Goal: Task Accomplishment & Management: Manage account settings

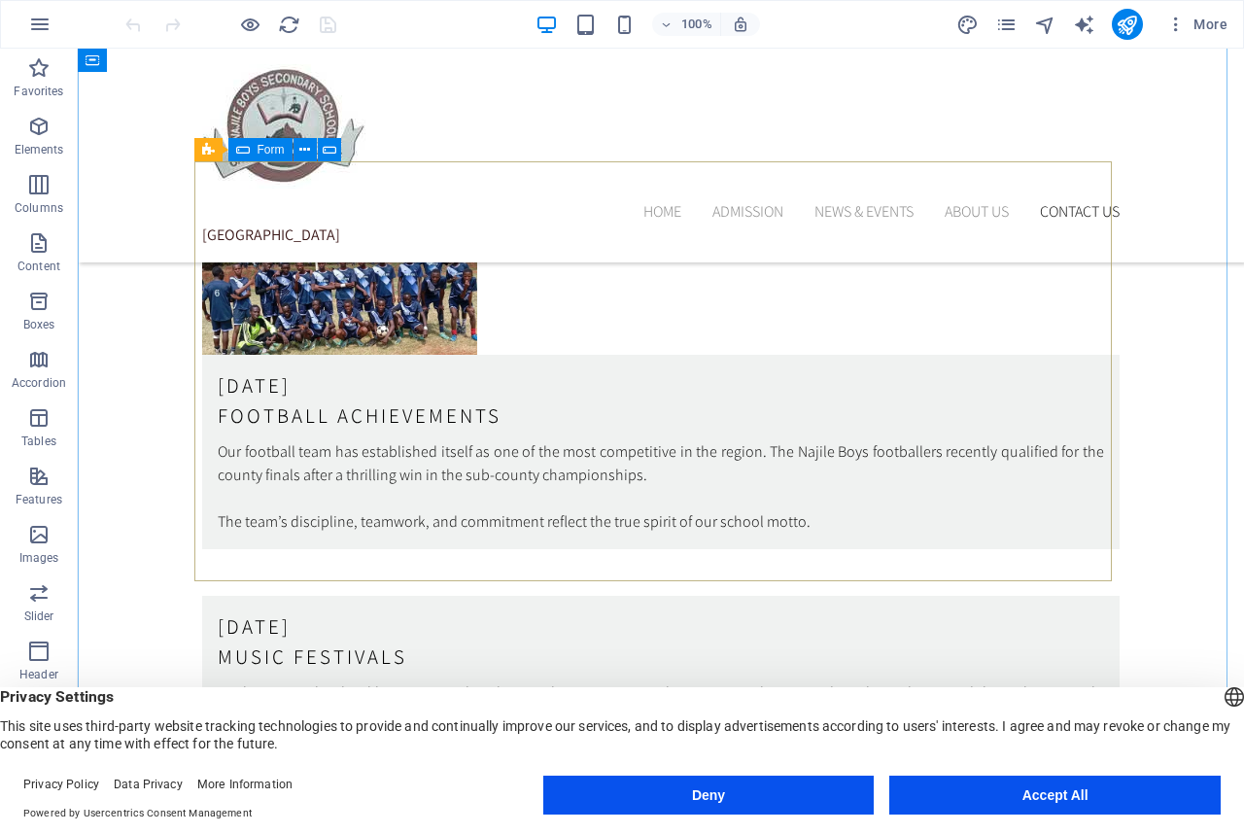
scroll to position [5844, 0]
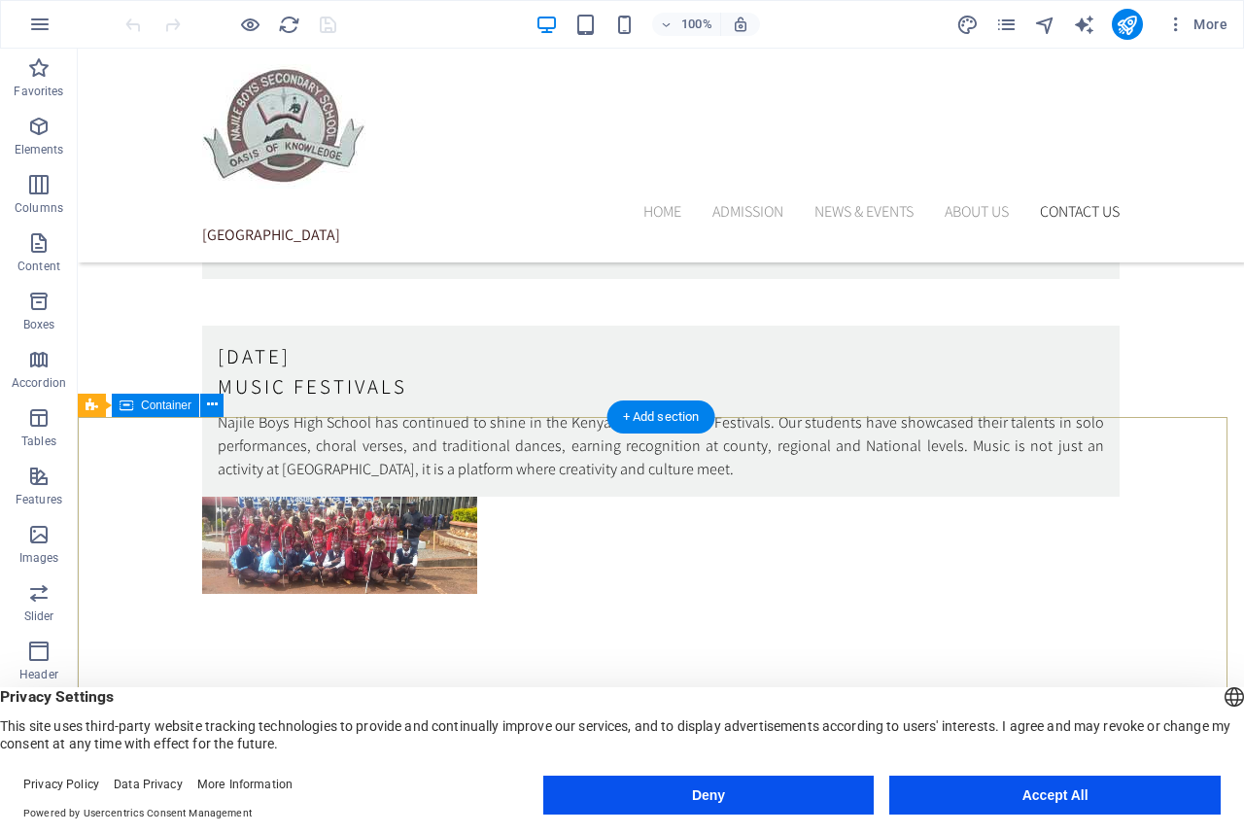
scroll to position [5844, 0]
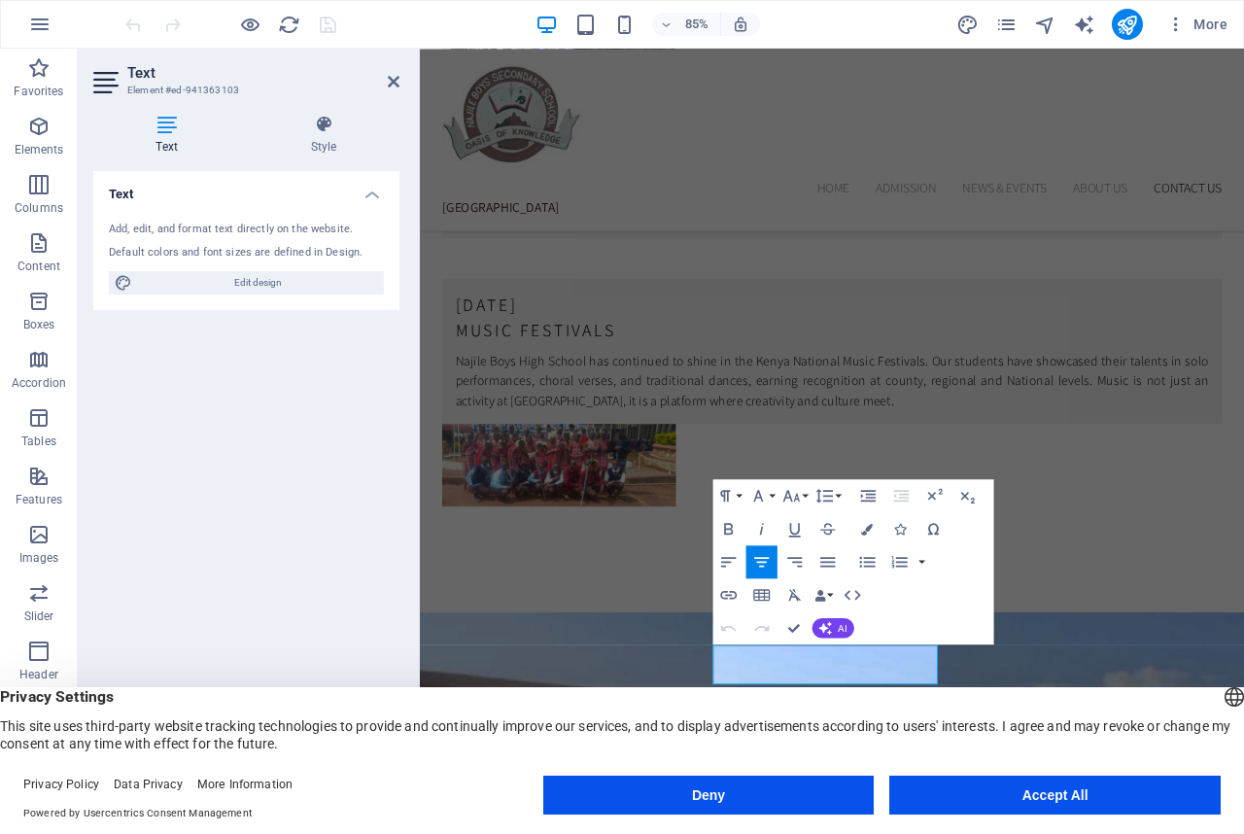
click at [1120, 794] on button "Accept All" at bounding box center [1056, 795] width 332 height 39
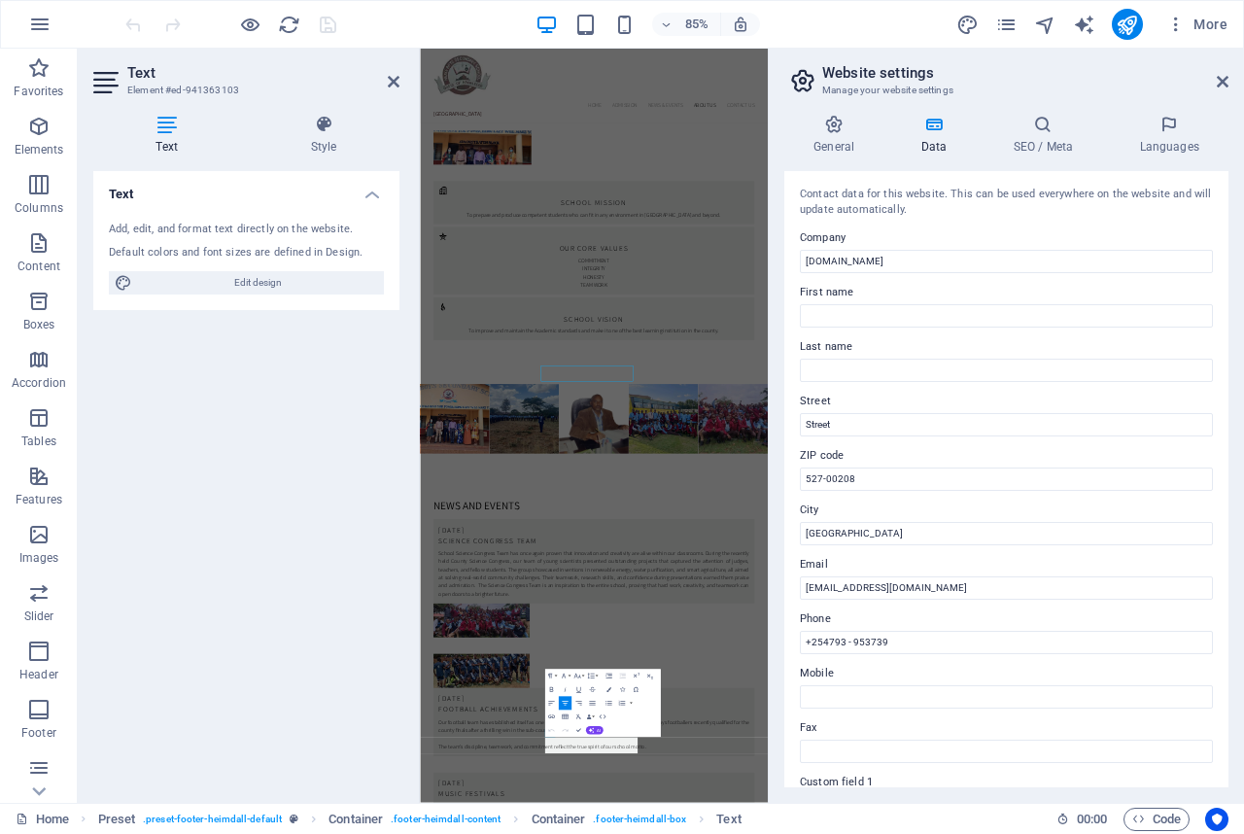
click at [852, 677] on label "Mobile" at bounding box center [1006, 673] width 413 height 23
click at [852, 685] on input "Mobile" at bounding box center [1006, 696] width 413 height 23
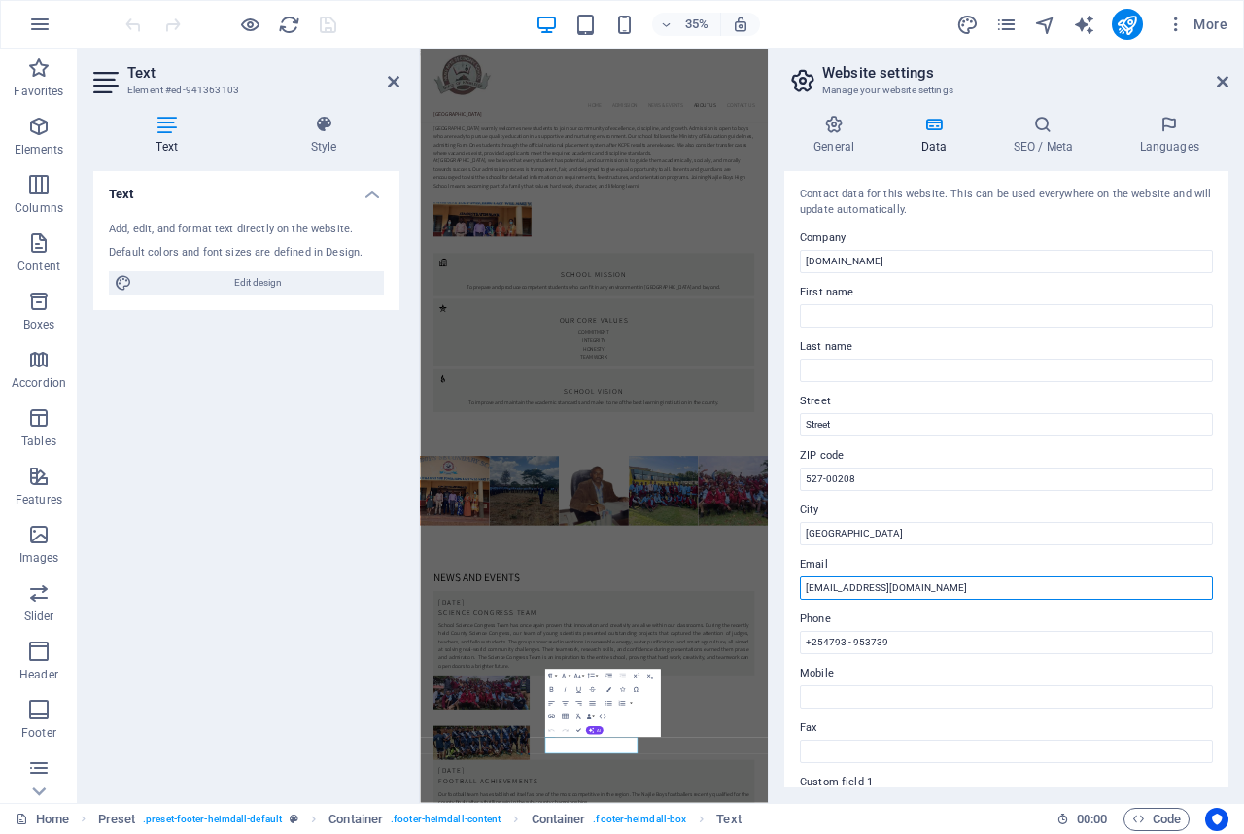
click at [876, 587] on input "najileboyschooll@gmail.com" at bounding box center [1006, 587] width 413 height 23
type input "[EMAIL_ADDRESS][DOMAIN_NAME]"
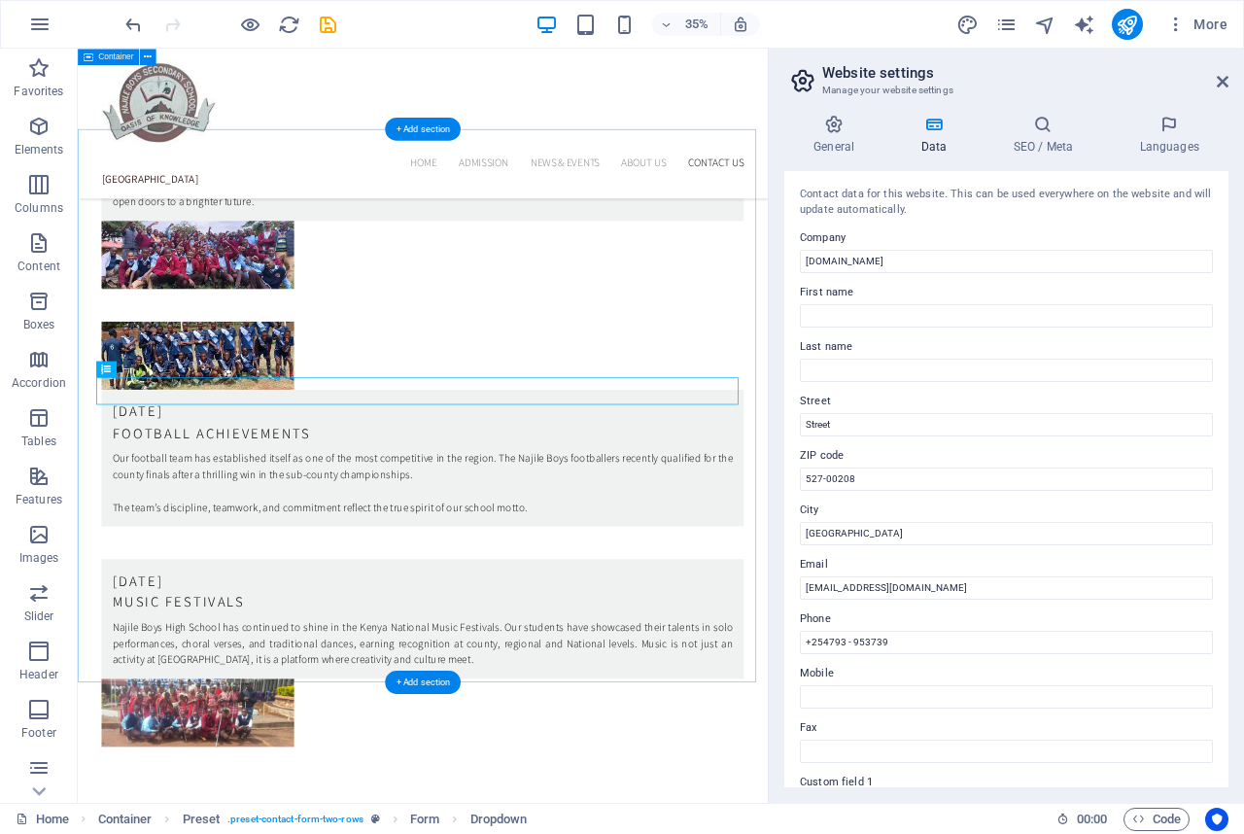
scroll to position [6055, 0]
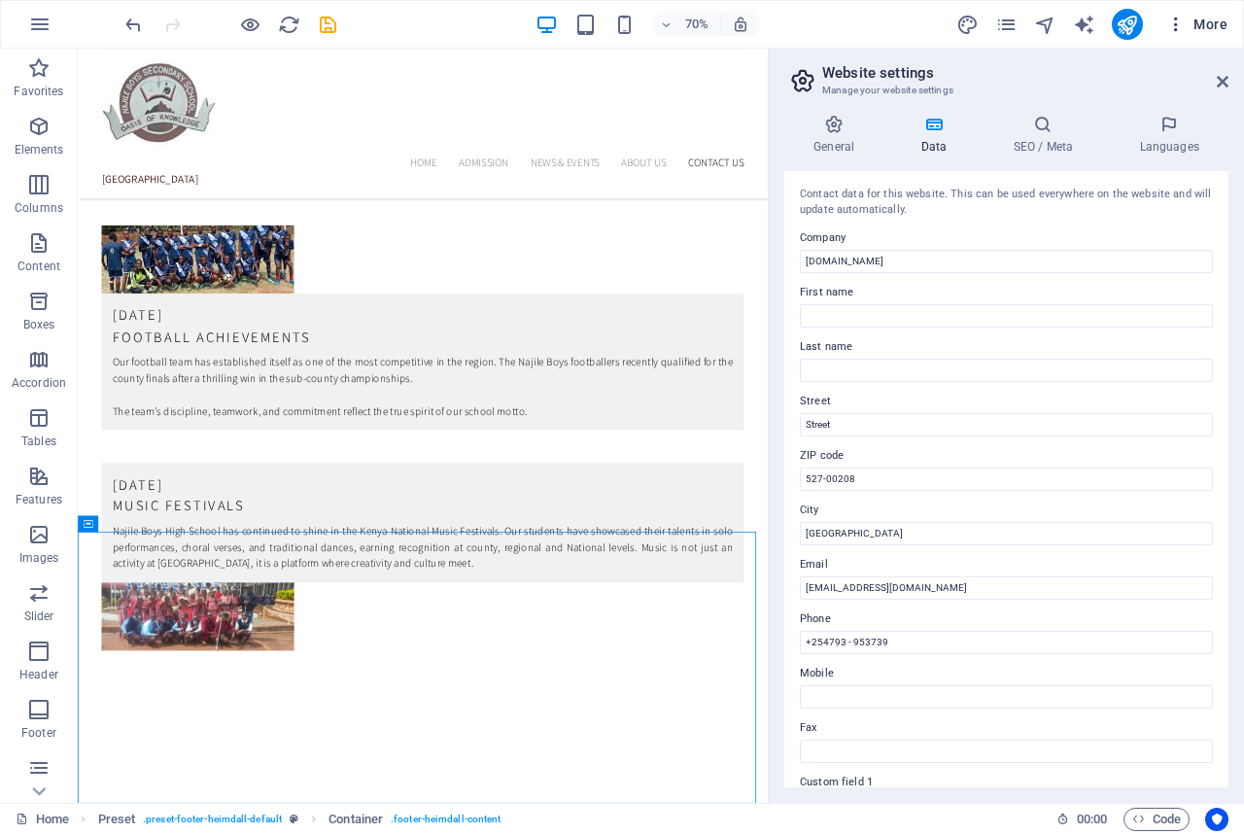
click at [1176, 17] on icon "button" at bounding box center [1176, 24] width 19 height 19
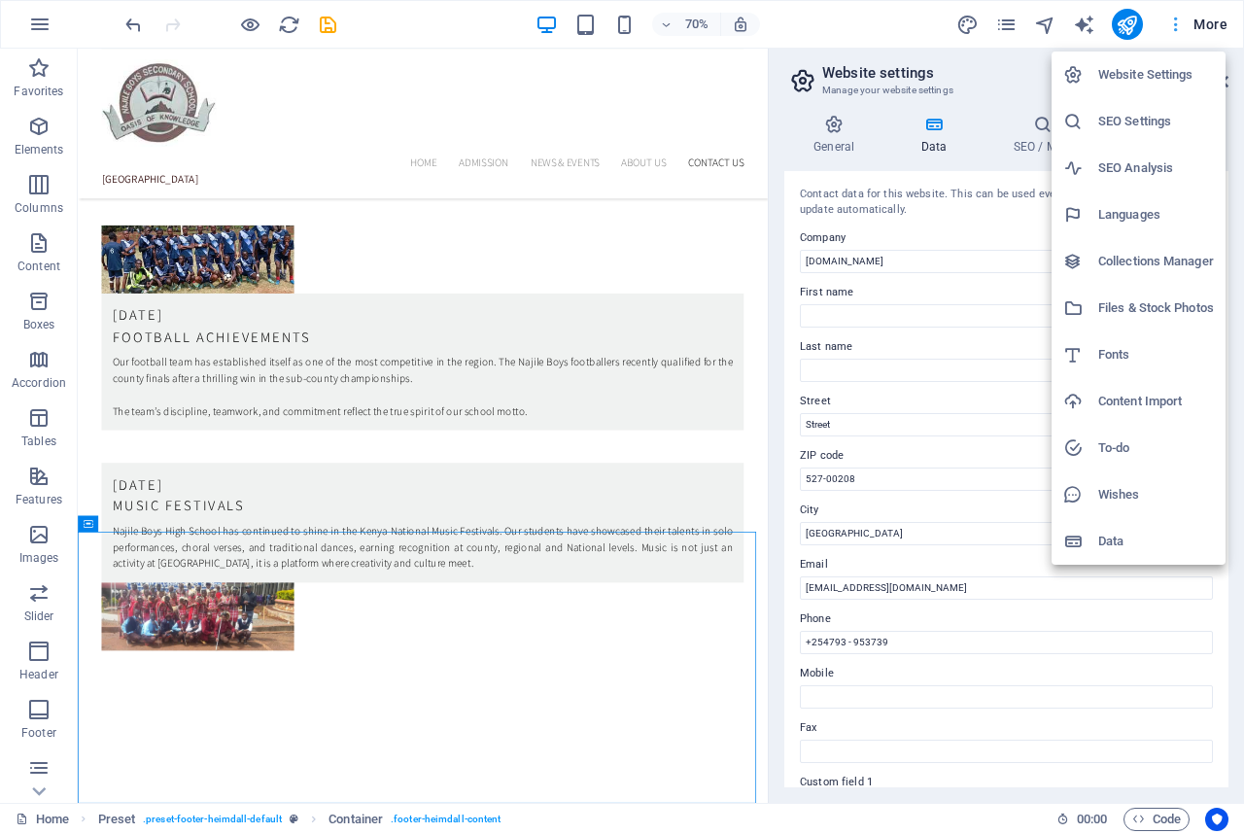
click at [1176, 17] on div at bounding box center [622, 417] width 1244 height 834
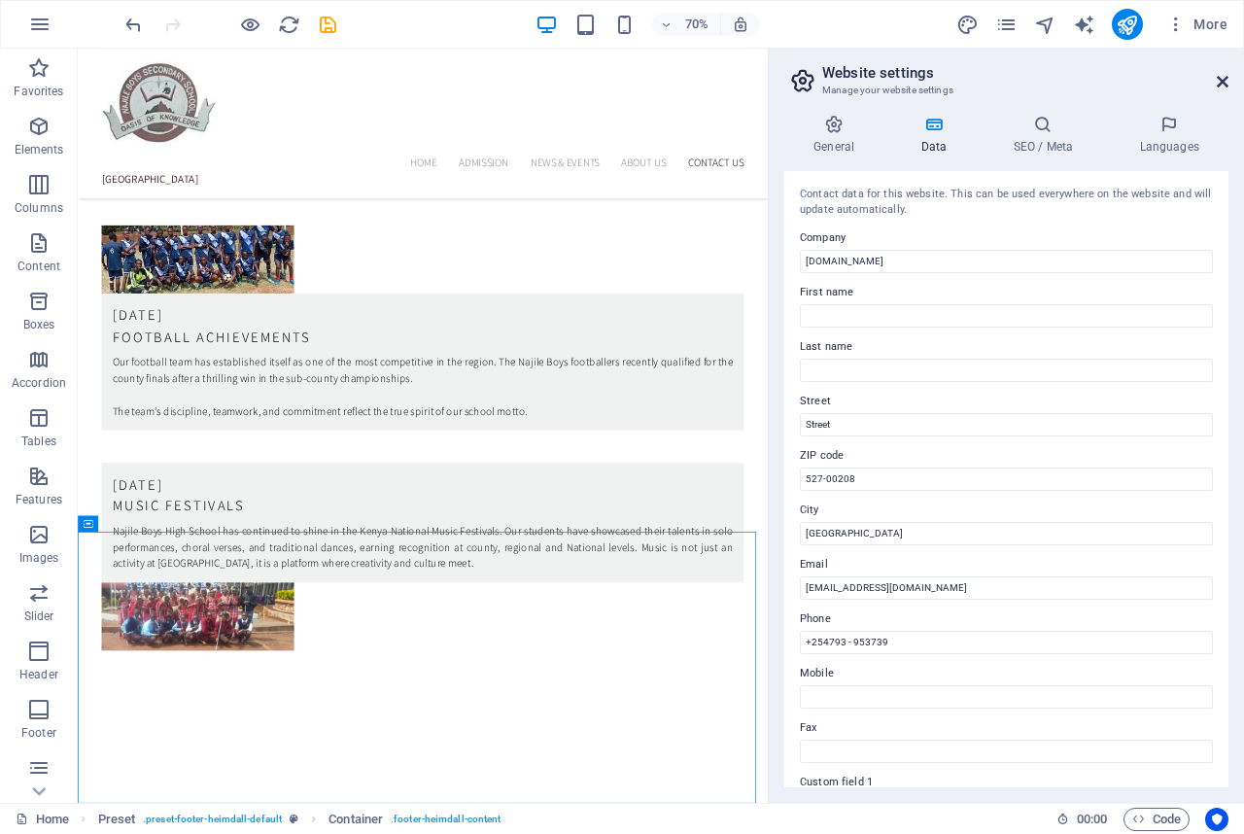
click at [1226, 87] on icon at bounding box center [1223, 82] width 12 height 16
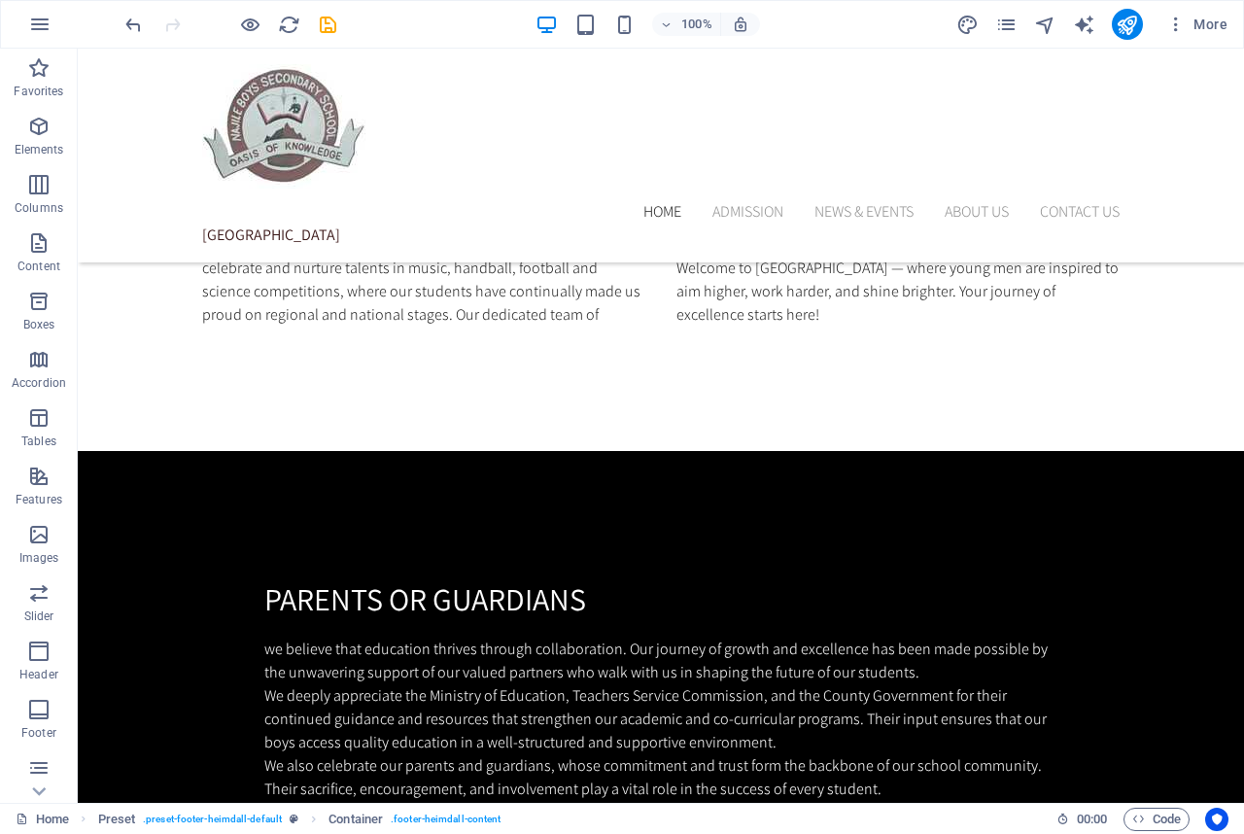
scroll to position [1256, 0]
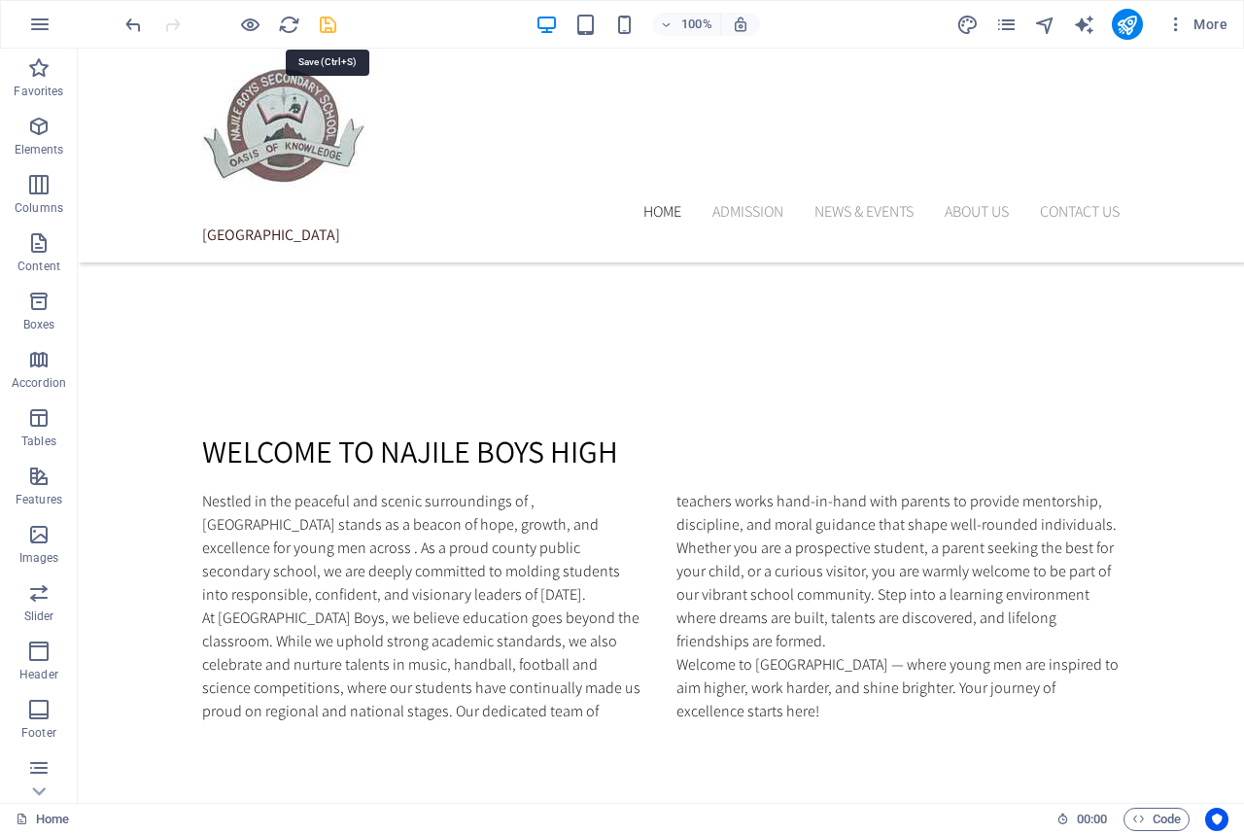
click at [328, 26] on icon "save" at bounding box center [328, 25] width 22 height 22
checkbox input "false"
click at [1126, 31] on icon "publish" at bounding box center [1127, 25] width 22 height 22
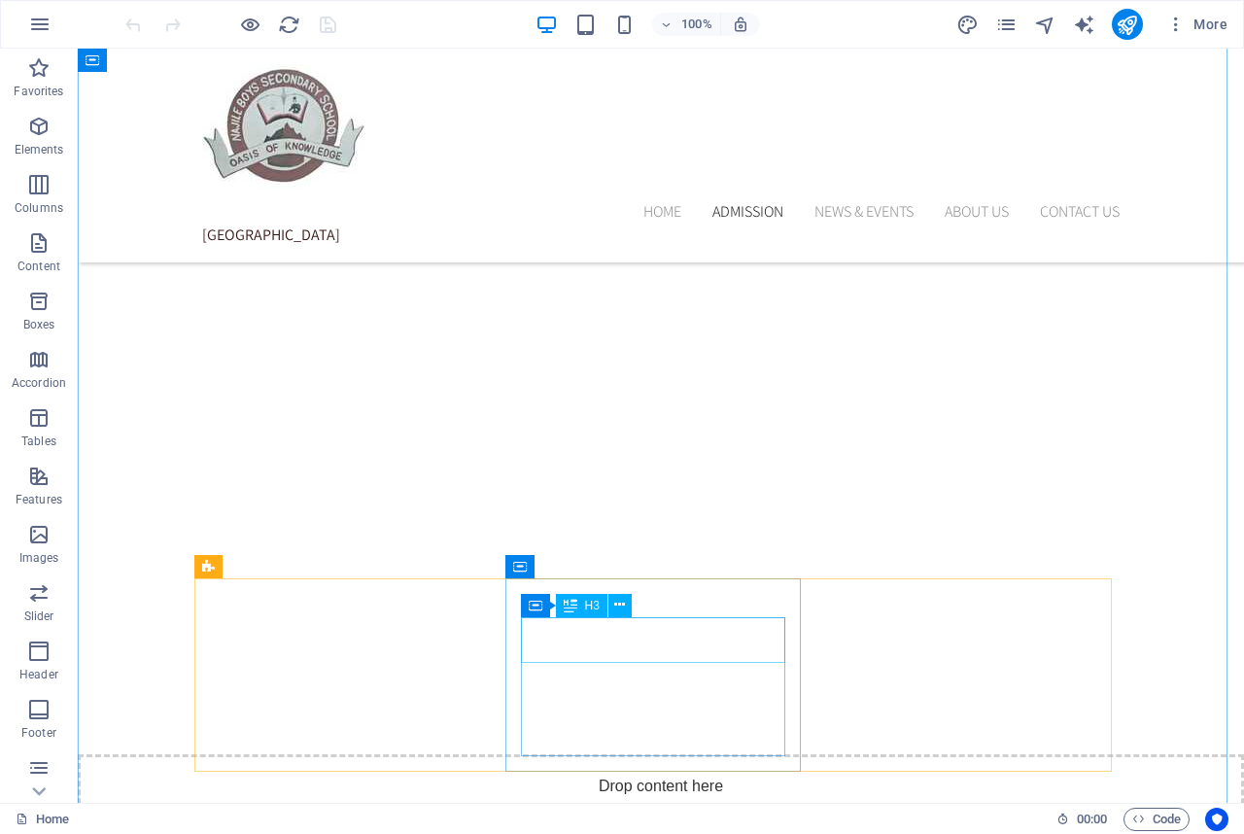
scroll to position [2472, 0]
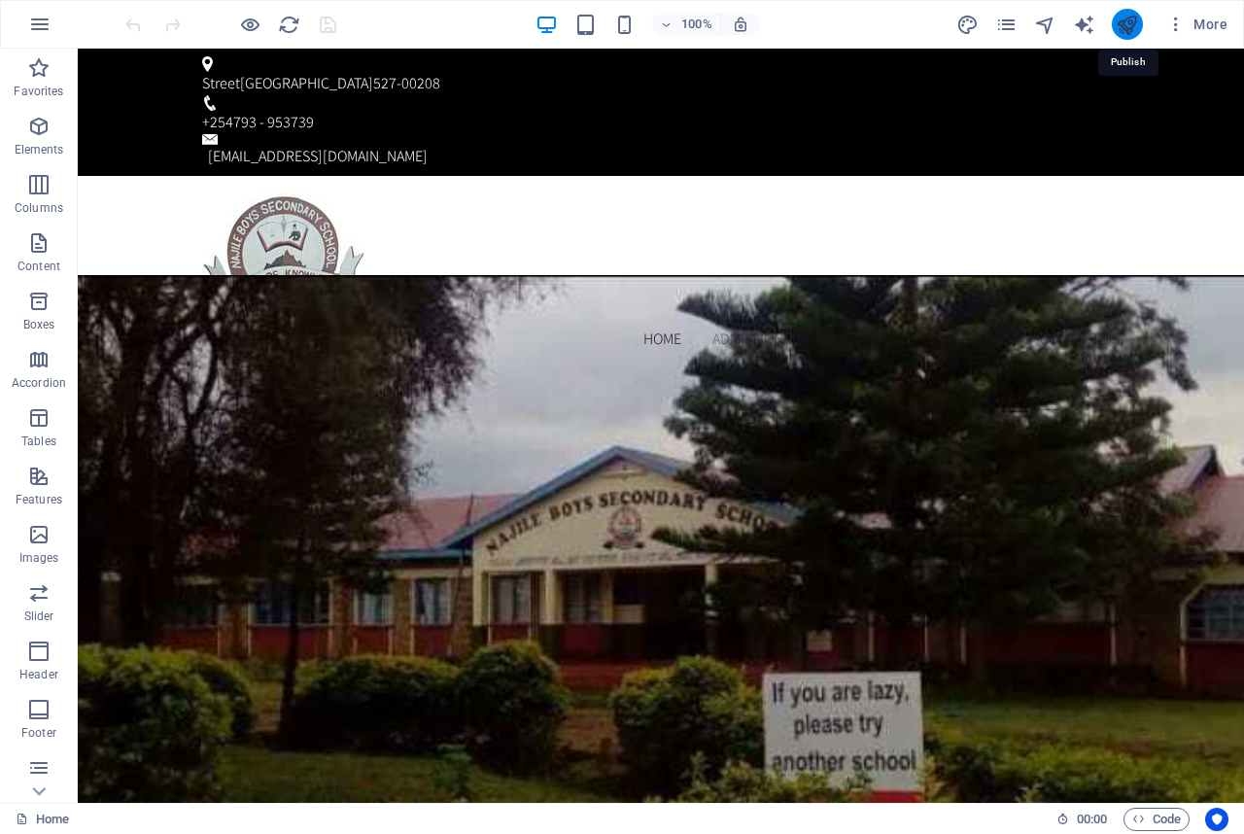
click at [1126, 30] on icon "publish" at bounding box center [1127, 25] width 22 height 22
